Goal: Check status: Check status

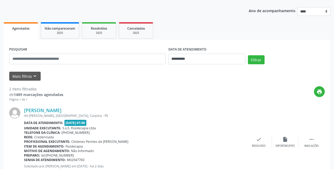
scroll to position [54, 0]
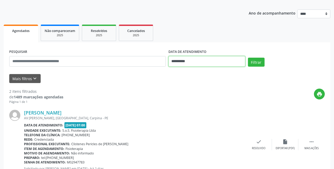
click at [215, 63] on input "**********" at bounding box center [206, 61] width 77 height 11
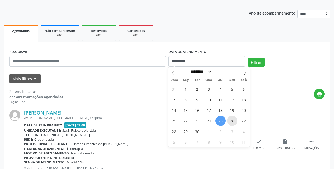
click at [230, 118] on span "26" at bounding box center [232, 120] width 10 height 10
type input "**********"
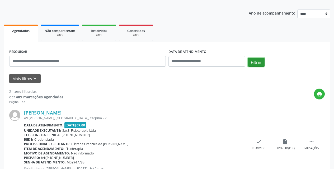
click at [251, 61] on button "Filtrar" at bounding box center [256, 62] width 17 height 9
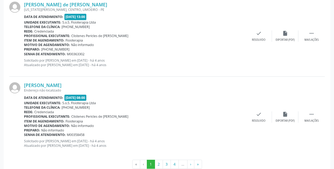
scroll to position [1218, 0]
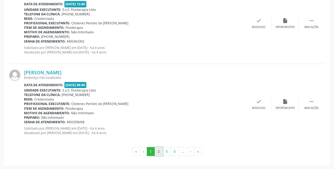
click at [161, 151] on button "2" at bounding box center [159, 151] width 8 height 9
click at [167, 150] on button "3" at bounding box center [166, 151] width 8 height 9
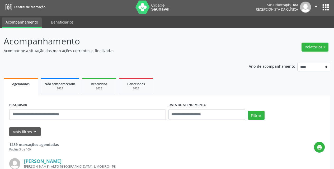
scroll to position [0, 0]
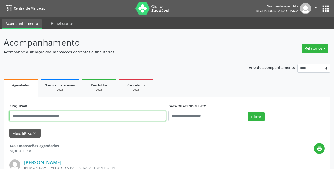
click at [67, 116] on input "text" at bounding box center [87, 115] width 156 height 11
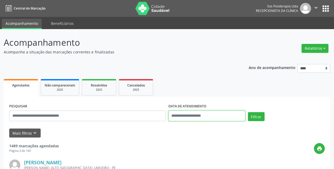
click at [204, 115] on input "text" at bounding box center [206, 115] width 77 height 11
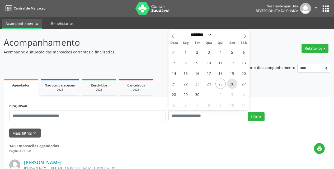
click at [233, 84] on span "26" at bounding box center [232, 83] width 10 height 10
type input "**********"
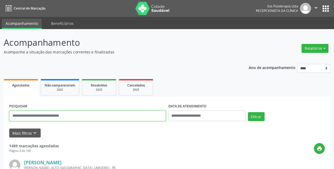
click at [99, 113] on input "text" at bounding box center [87, 115] width 156 height 11
type input "*"
type input "**********"
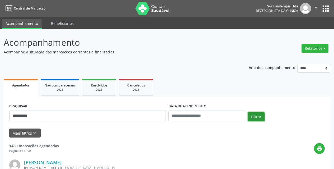
click at [257, 117] on button "Filtrar" at bounding box center [256, 116] width 17 height 9
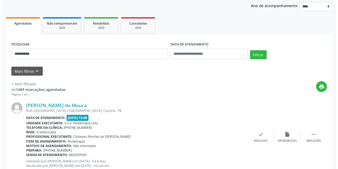
scroll to position [79, 0]
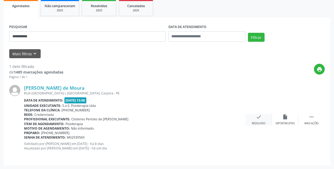
click at [260, 118] on icon "check" at bounding box center [259, 117] width 6 height 6
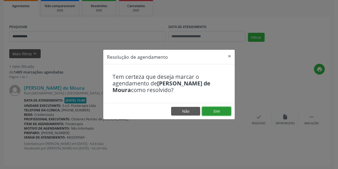
click at [219, 110] on button "Sim" at bounding box center [216, 111] width 29 height 9
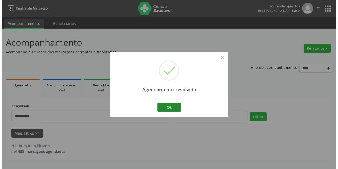
scroll to position [0, 0]
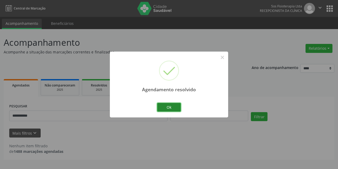
click at [165, 107] on button "Ok" at bounding box center [169, 107] width 24 height 9
